Goal: Entertainment & Leisure: Consume media (video, audio)

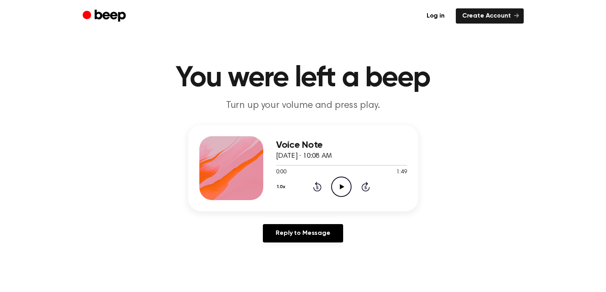
click at [336, 197] on div "Voice Note [DATE] · 10:08 AM 0:00 1:49 Your browser does not support the [objec…" at bounding box center [341, 168] width 131 height 64
click at [329, 200] on div "Voice Note [DATE] · 10:08 AM 0:00 1:49 Your browser does not support the [objec…" at bounding box center [303, 168] width 230 height 86
click at [340, 191] on icon "Play Audio" at bounding box center [341, 186] width 20 height 20
click at [340, 194] on icon "Play Audio" at bounding box center [341, 186] width 20 height 20
click at [344, 191] on icon "Play Audio" at bounding box center [341, 186] width 20 height 20
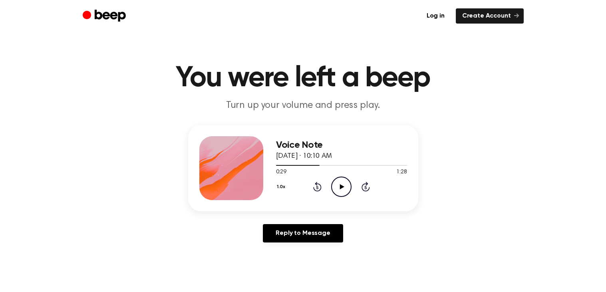
click at [332, 187] on icon "Play Audio" at bounding box center [341, 186] width 20 height 20
click at [351, 186] on circle at bounding box center [341, 187] width 20 height 20
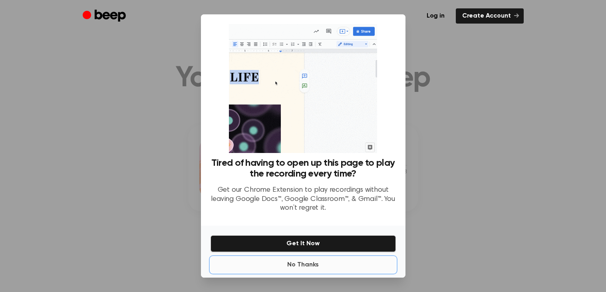
click at [310, 269] on button "No Thanks" at bounding box center [302, 265] width 185 height 16
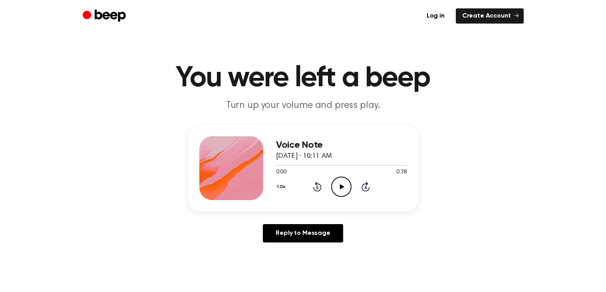
click at [336, 198] on div "Voice Note [DATE] · 10:11 AM 0:00 0:38 Your browser does not support the [objec…" at bounding box center [341, 168] width 131 height 64
click at [343, 188] on icon "Play Audio" at bounding box center [341, 186] width 20 height 20
click at [317, 187] on icon at bounding box center [317, 187] width 2 height 3
click at [317, 189] on icon "Rewind 5 seconds" at bounding box center [317, 186] width 9 height 10
click at [339, 190] on icon "Play Audio" at bounding box center [341, 186] width 20 height 20
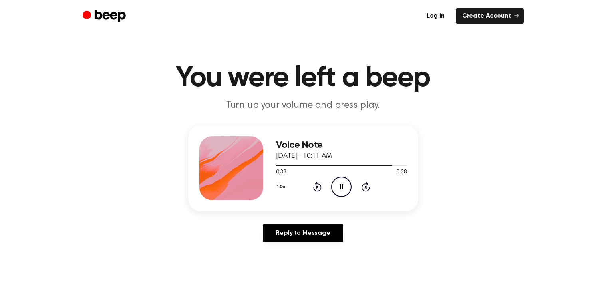
click at [340, 183] on icon "Pause Audio" at bounding box center [341, 186] width 20 height 20
